Goal: Task Accomplishment & Management: Manage account settings

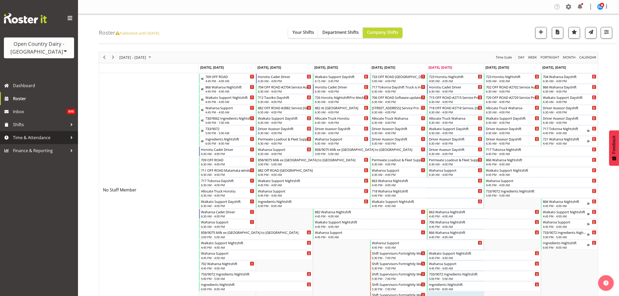
click at [44, 138] on span "Time & Attendance" at bounding box center [40, 138] width 55 height 8
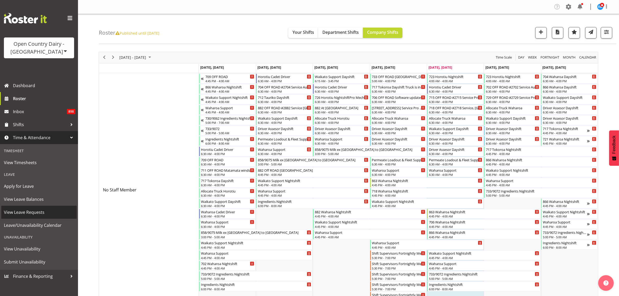
click at [36, 211] on span "View Leave Requests" at bounding box center [39, 212] width 70 height 8
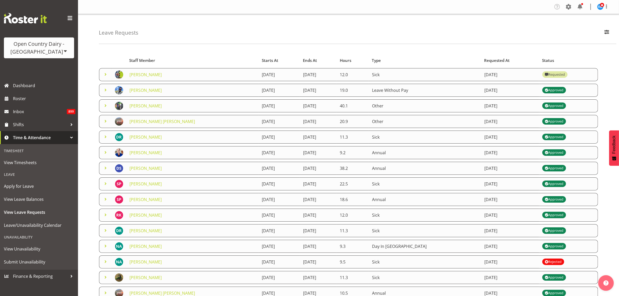
click at [105, 76] on span at bounding box center [105, 74] width 6 height 6
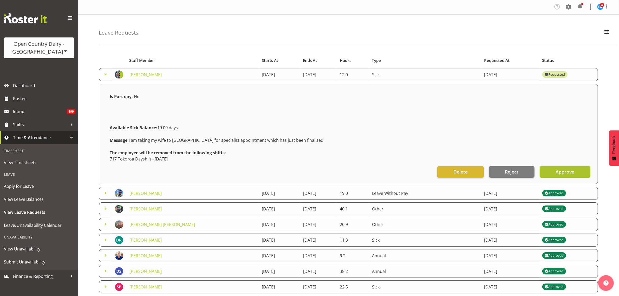
click at [561, 171] on span "Approve" at bounding box center [564, 171] width 19 height 7
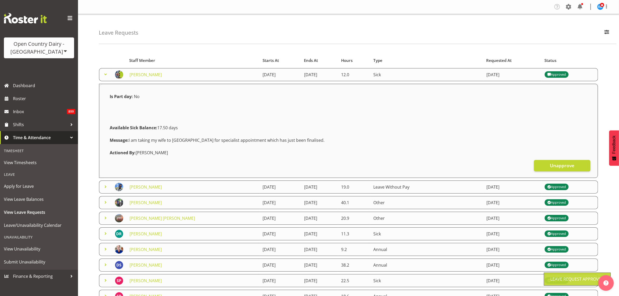
click at [104, 74] on span at bounding box center [105, 74] width 6 height 6
